Goal: Information Seeking & Learning: Learn about a topic

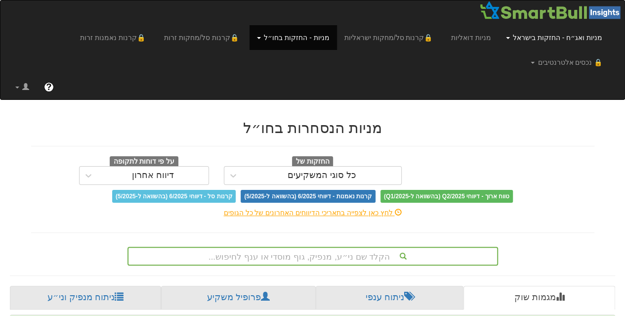
click at [541, 36] on link "מניות ואג״ח - החזקות בישראל" at bounding box center [554, 37] width 111 height 25
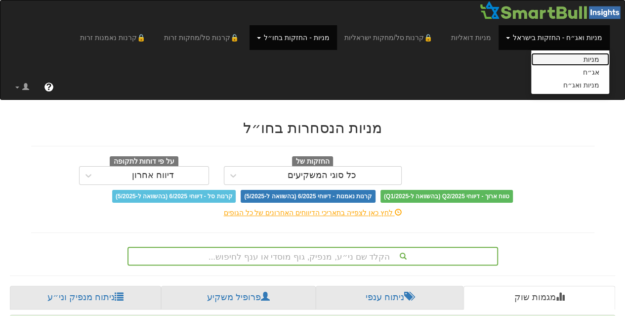
click at [550, 61] on link "מניות" at bounding box center [570, 59] width 78 height 13
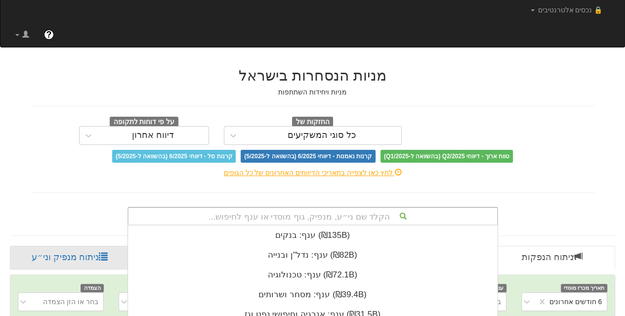
scroll to position [183, 0]
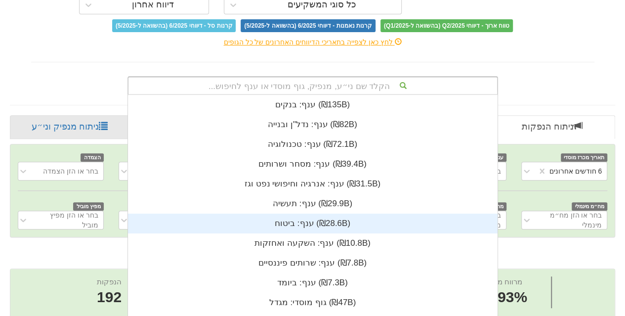
click at [329, 95] on div "הקלד שם ני״ע, מנפיק, גוף מוסדי או ענף לחיפוש... ענף: ‏בנקים ‎(₪135B)‎ ענף: ‏נדל…" at bounding box center [313, 85] width 371 height 19
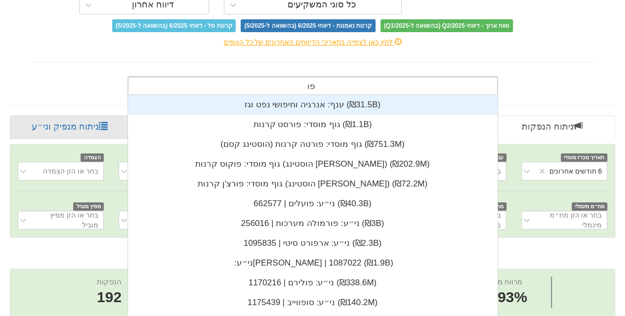
scroll to position [40, 0]
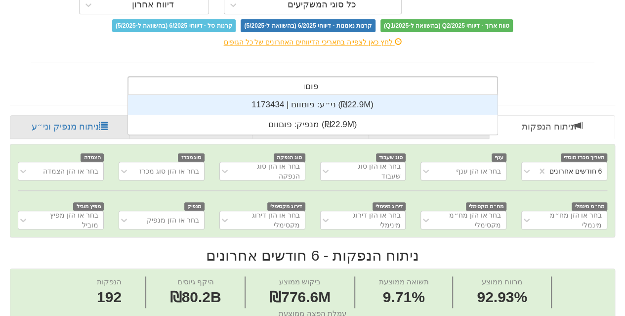
type input "פוםוום"
click at [312, 95] on div "ני״ע: ‏פוםוום | 1173434 ‎(₪22.9M)‎" at bounding box center [313, 105] width 370 height 20
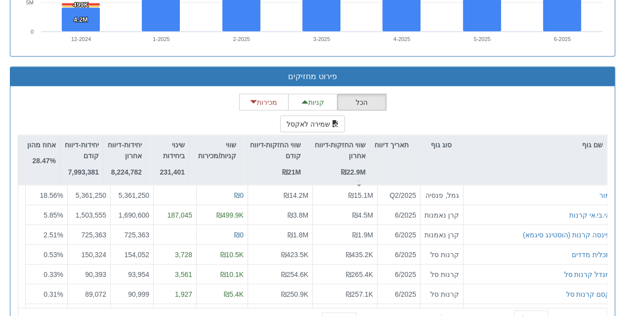
scroll to position [911, 0]
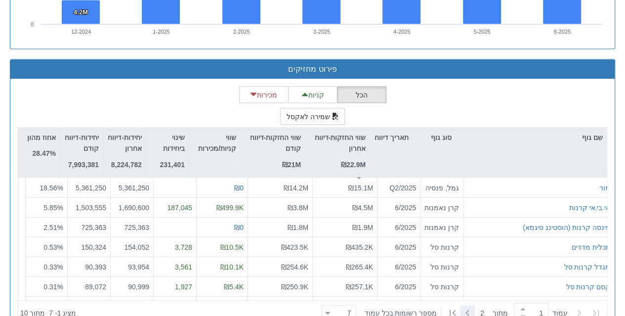
click at [468, 307] on icon at bounding box center [468, 313] width 12 height 12
type input "2"
